Goal: Task Accomplishment & Management: Use online tool/utility

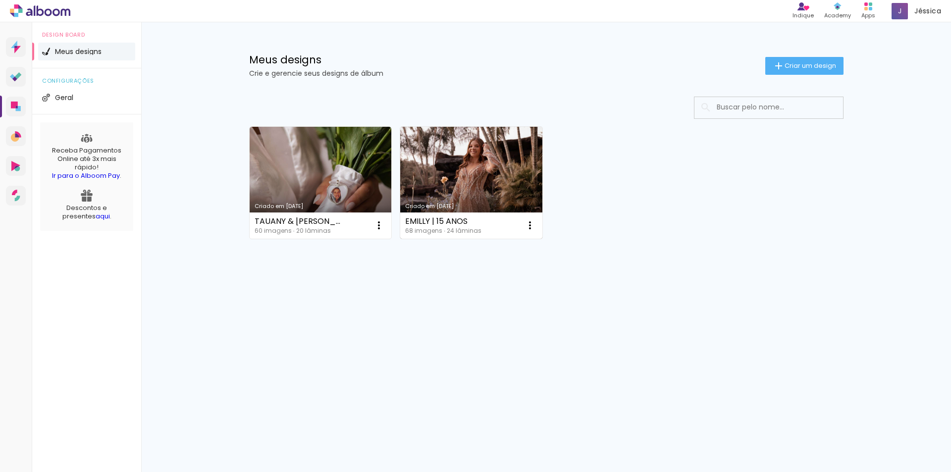
click at [470, 173] on link "Criado em [DATE]" at bounding box center [471, 183] width 142 height 112
